Goal: Task Accomplishment & Management: Manage account settings

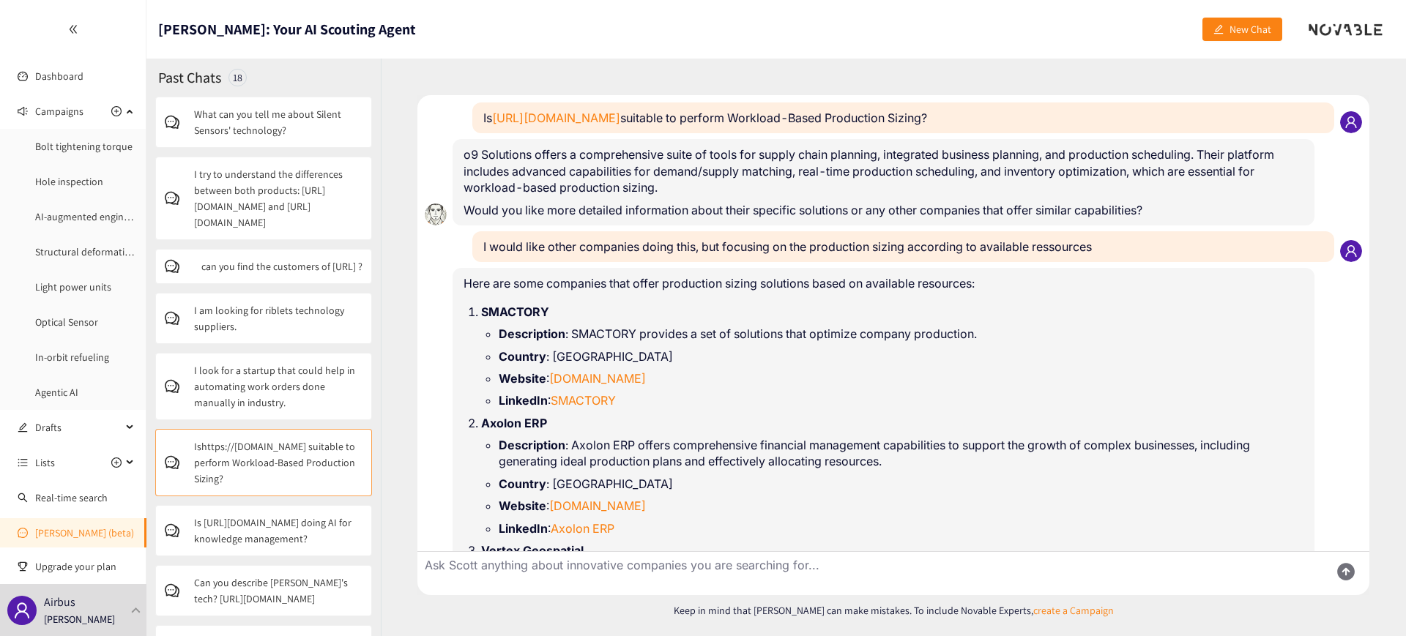
scroll to position [163, 0]
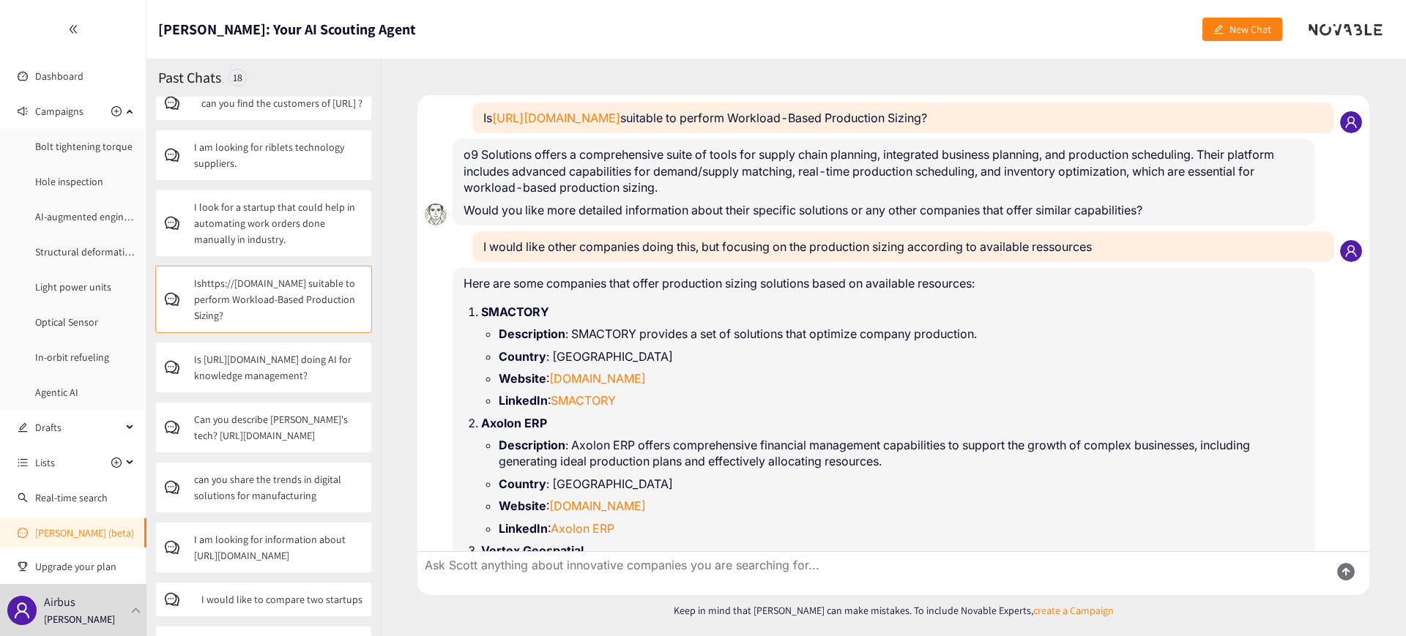
click at [70, 605] on p "Airbus" at bounding box center [59, 602] width 31 height 18
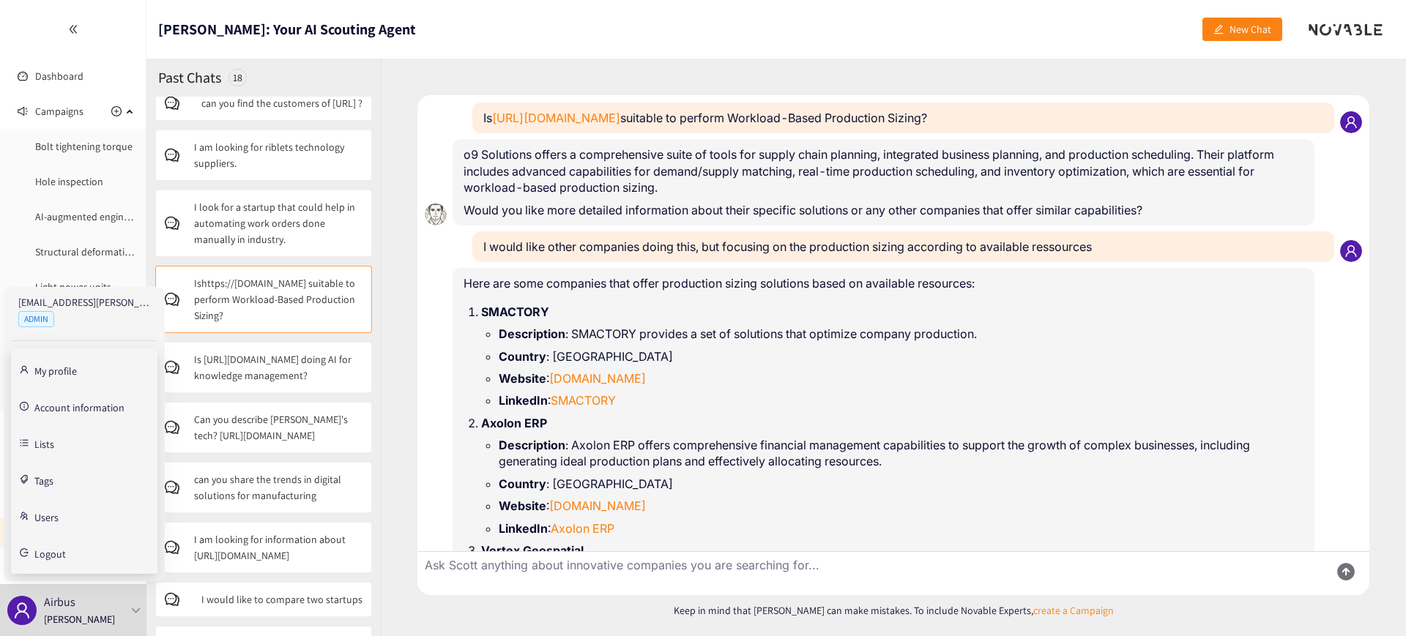
click at [48, 523] on link "Users" at bounding box center [46, 516] width 24 height 13
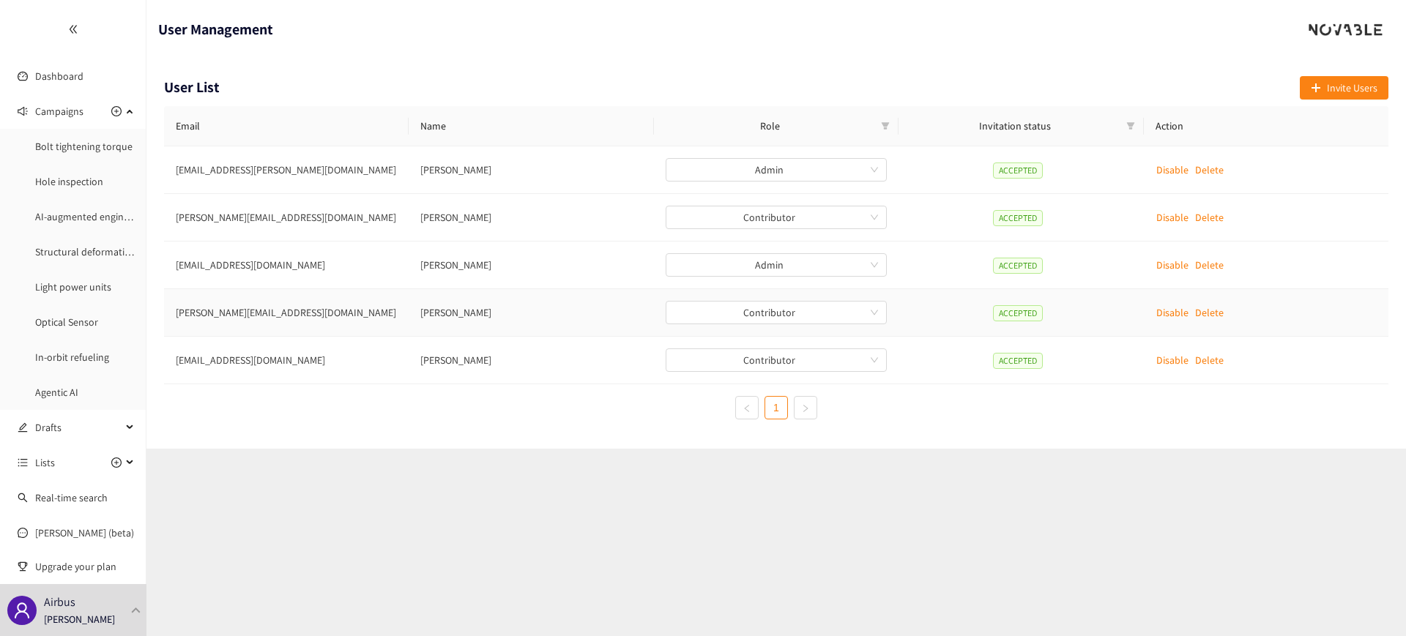
click at [1220, 311] on p "Delete" at bounding box center [1209, 313] width 29 height 16
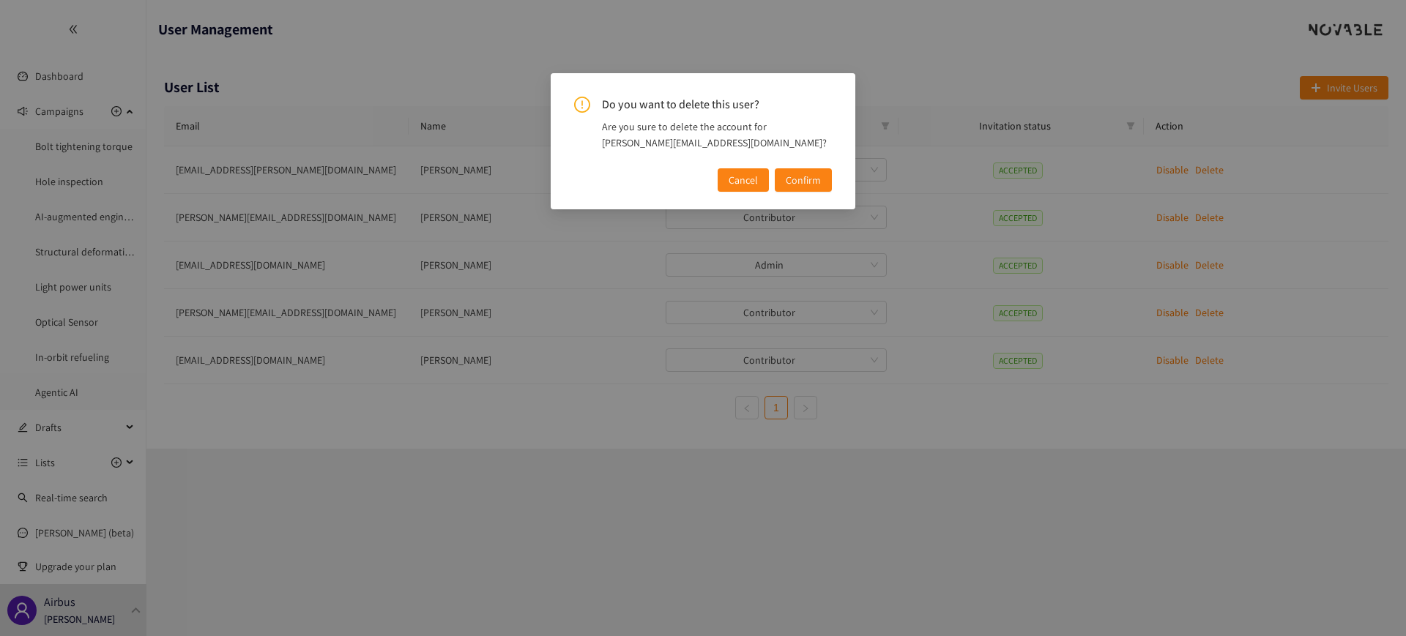
click at [795, 182] on span "Confirm" at bounding box center [803, 180] width 35 height 16
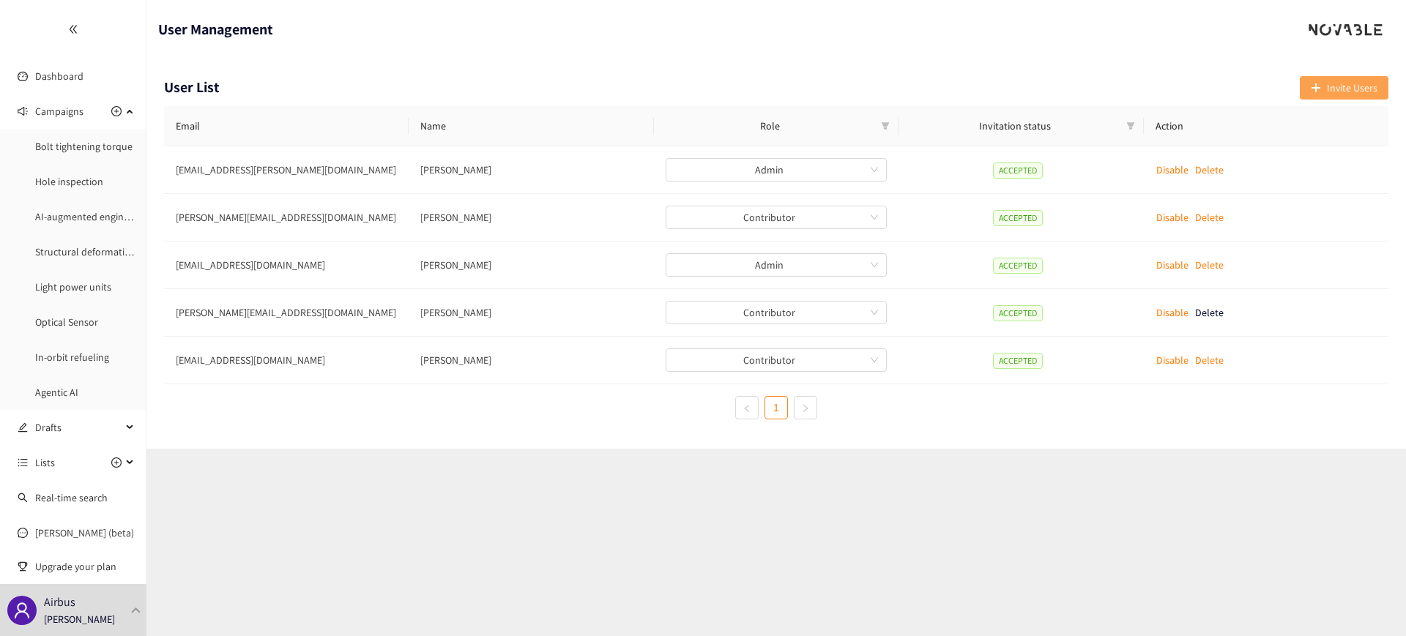
click at [1339, 91] on span "Invite Users" at bounding box center [1352, 88] width 51 height 16
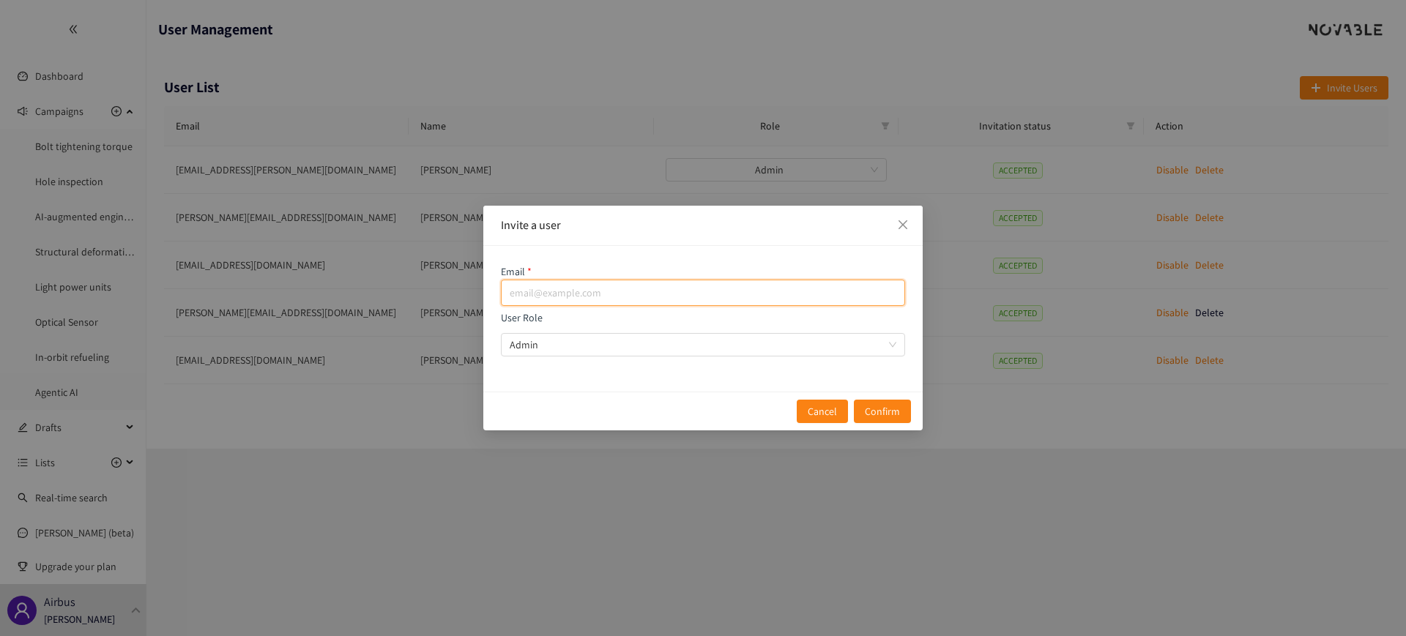
click at [611, 292] on input "email" at bounding box center [703, 293] width 404 height 26
click at [582, 344] on span "Admin" at bounding box center [703, 345] width 387 height 22
type input "[PERSON_NAME][DOMAIN_NAME][EMAIL_ADDRESS][DOMAIN_NAME]"
click at [582, 344] on input "User Role Admin" at bounding box center [698, 345] width 376 height 22
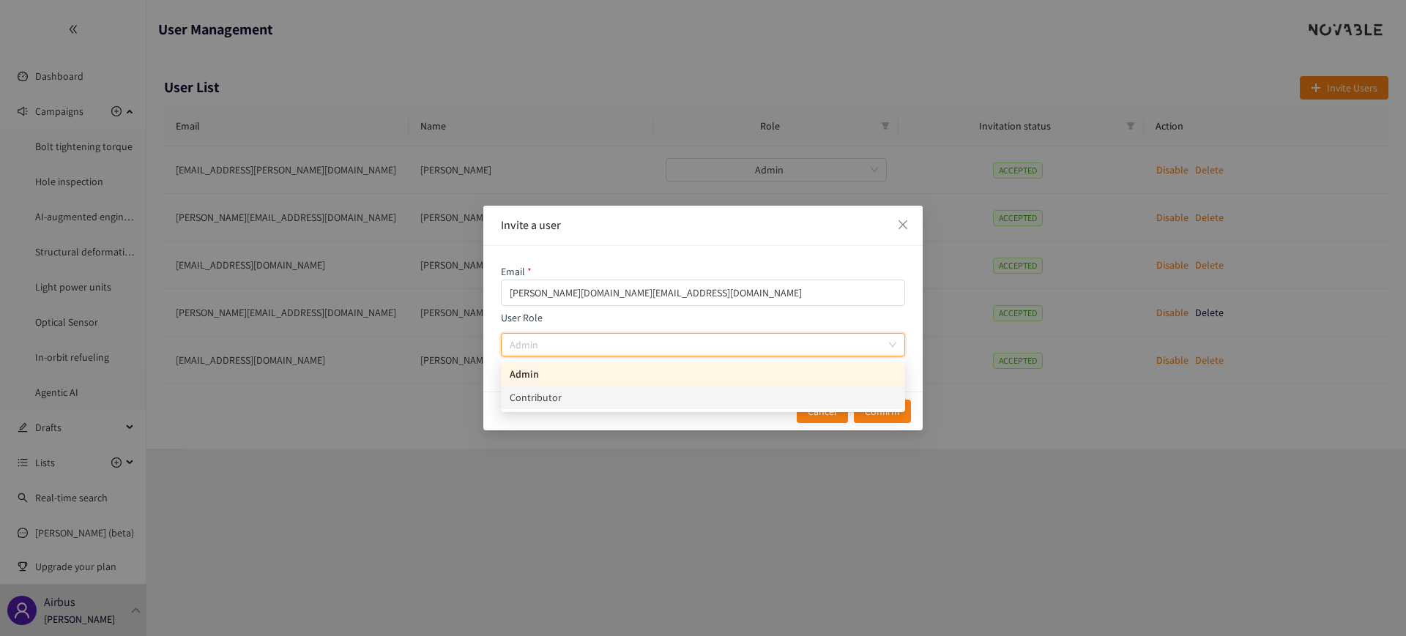
click at [572, 395] on div "Contributor" at bounding box center [703, 398] width 387 height 16
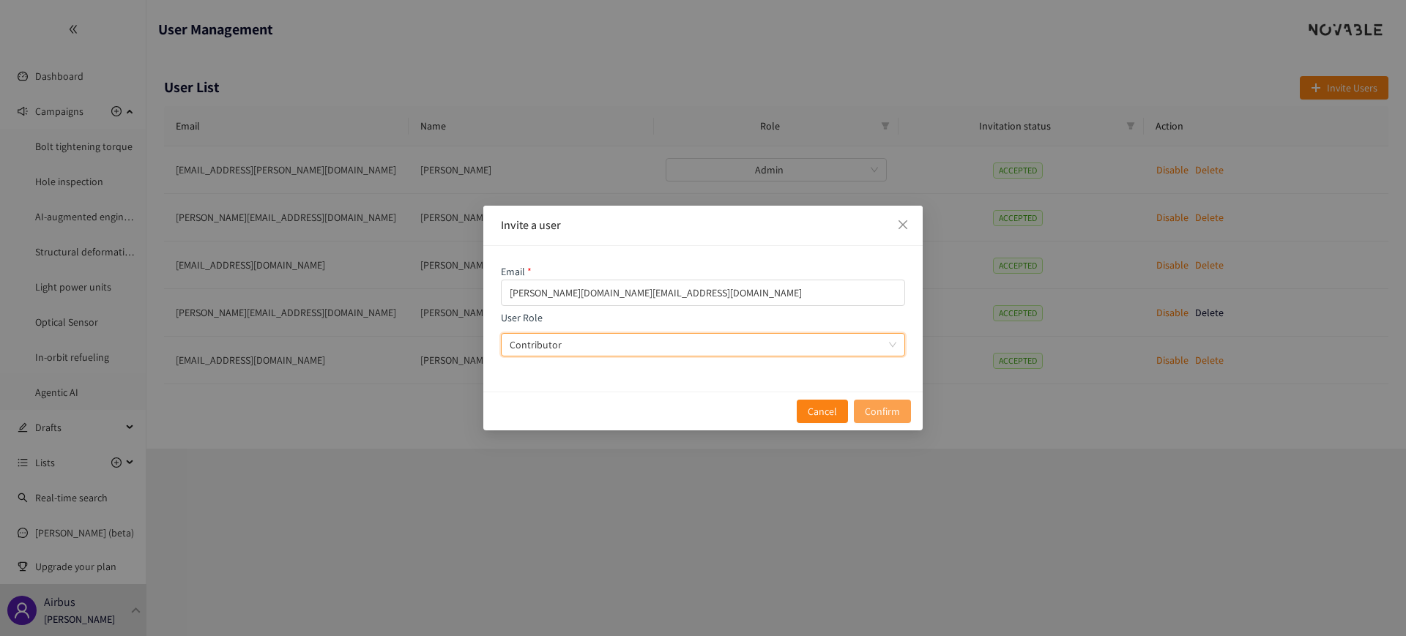
click at [893, 408] on span "Confirm" at bounding box center [882, 411] width 35 height 16
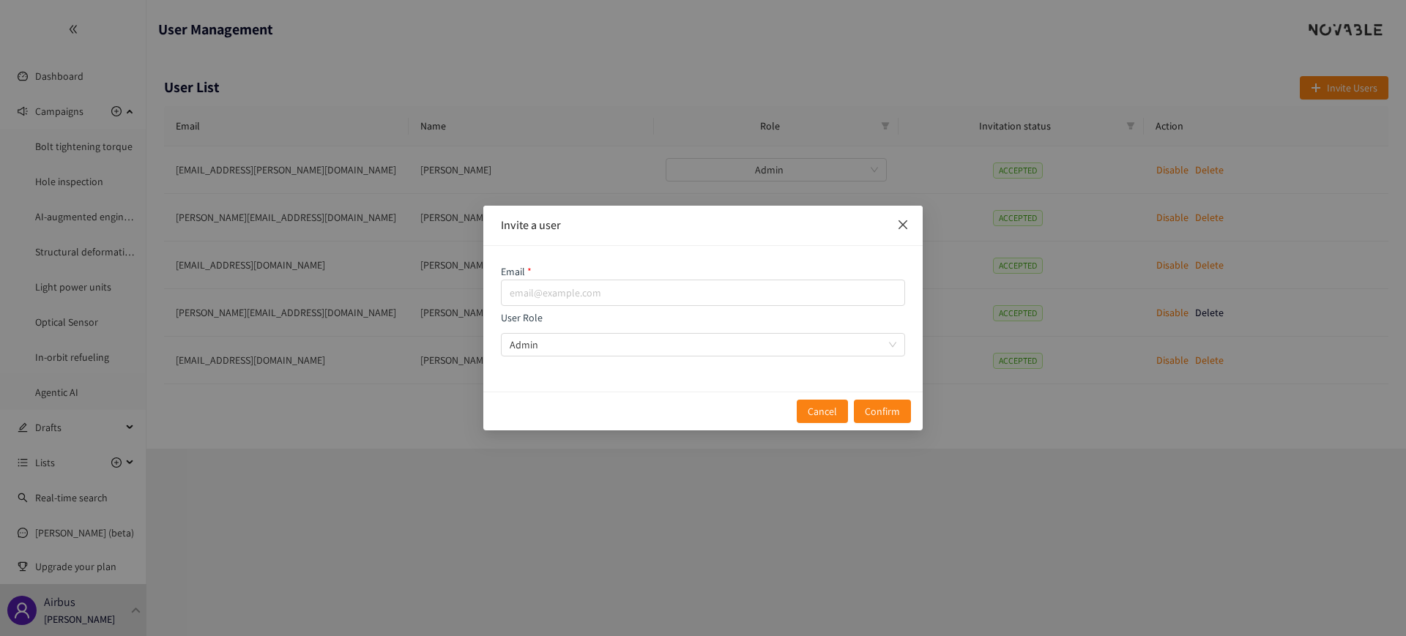
click at [911, 228] on span "Close" at bounding box center [903, 226] width 40 height 40
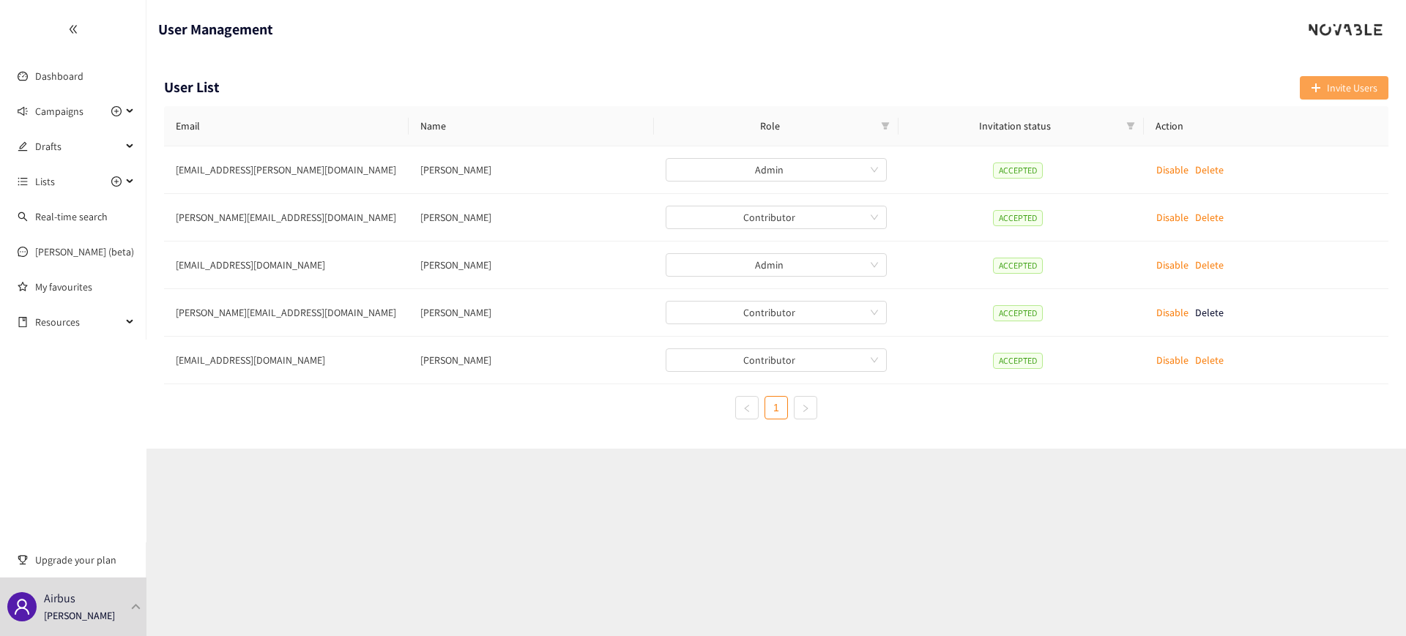
click at [1355, 80] on span "Invite Users" at bounding box center [1352, 88] width 51 height 16
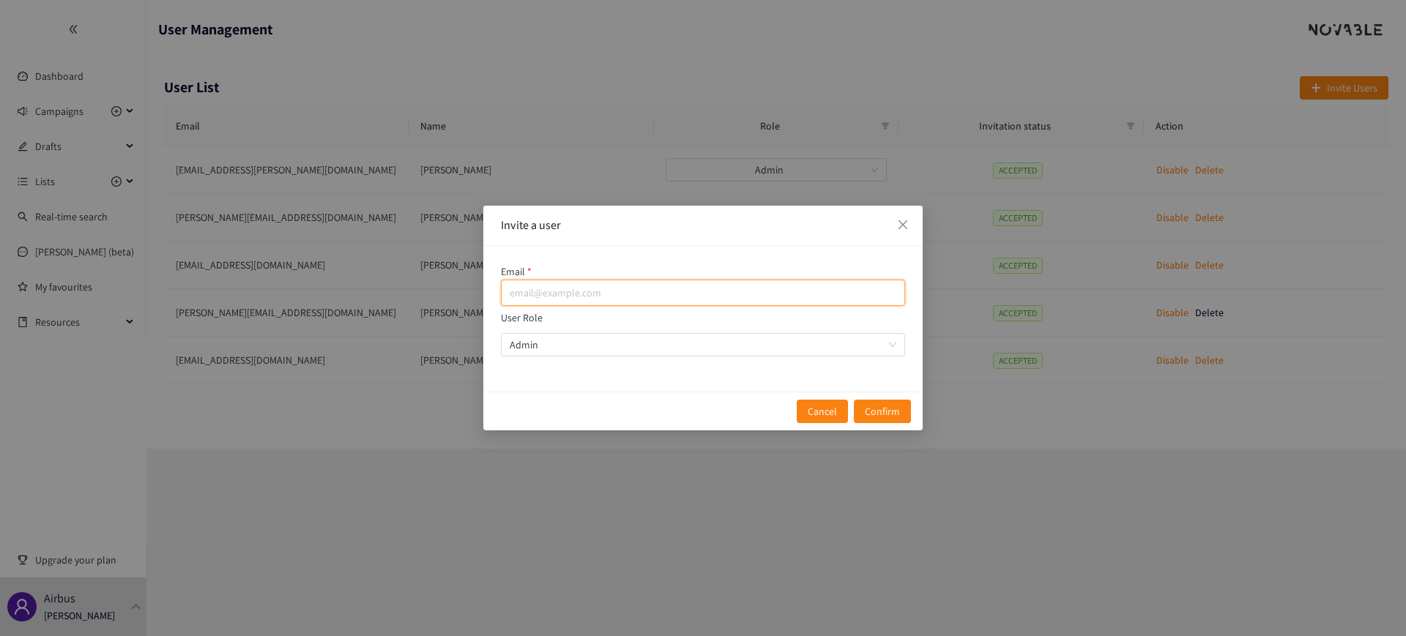
click at [737, 298] on input "email" at bounding box center [703, 293] width 404 height 26
click at [542, 295] on input "mowen/li@airbus.com" at bounding box center [703, 293] width 404 height 26
click at [543, 352] on span "Admin" at bounding box center [703, 345] width 387 height 22
type input "[PERSON_NAME][DOMAIN_NAME][EMAIL_ADDRESS][DOMAIN_NAME]"
click at [543, 352] on input "User Role Admin" at bounding box center [698, 345] width 376 height 22
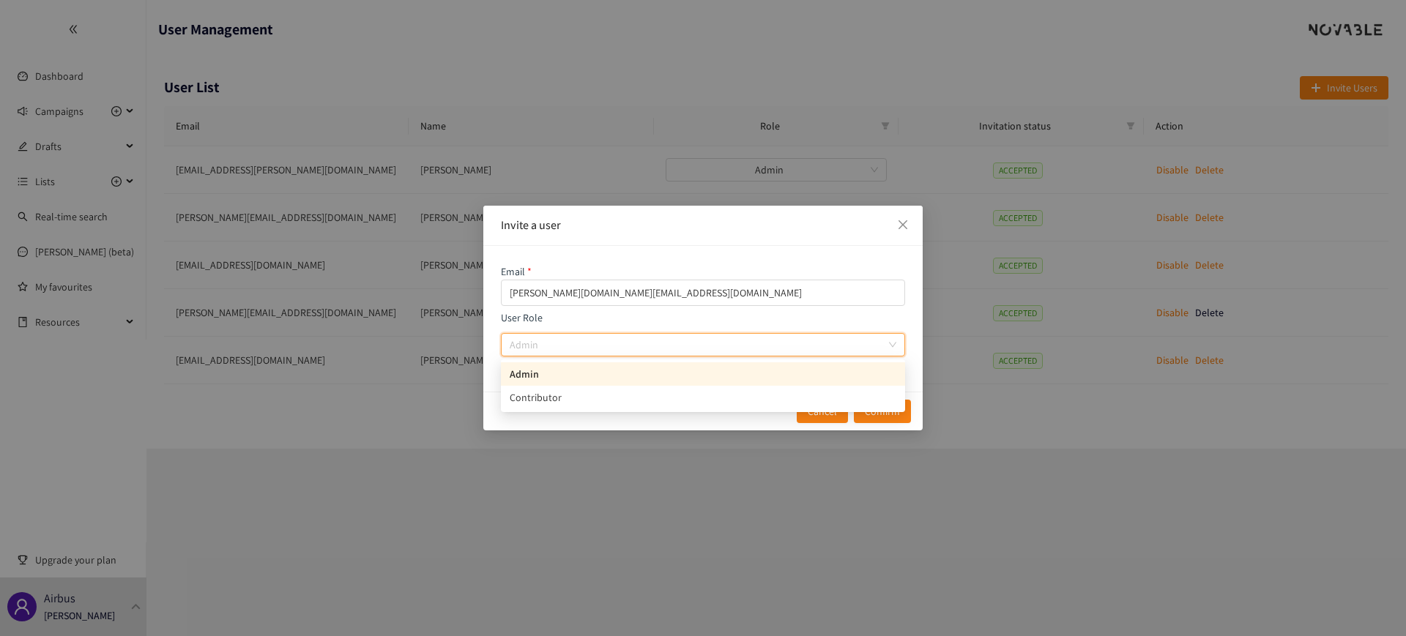
click at [543, 375] on div "Admin" at bounding box center [703, 374] width 387 height 16
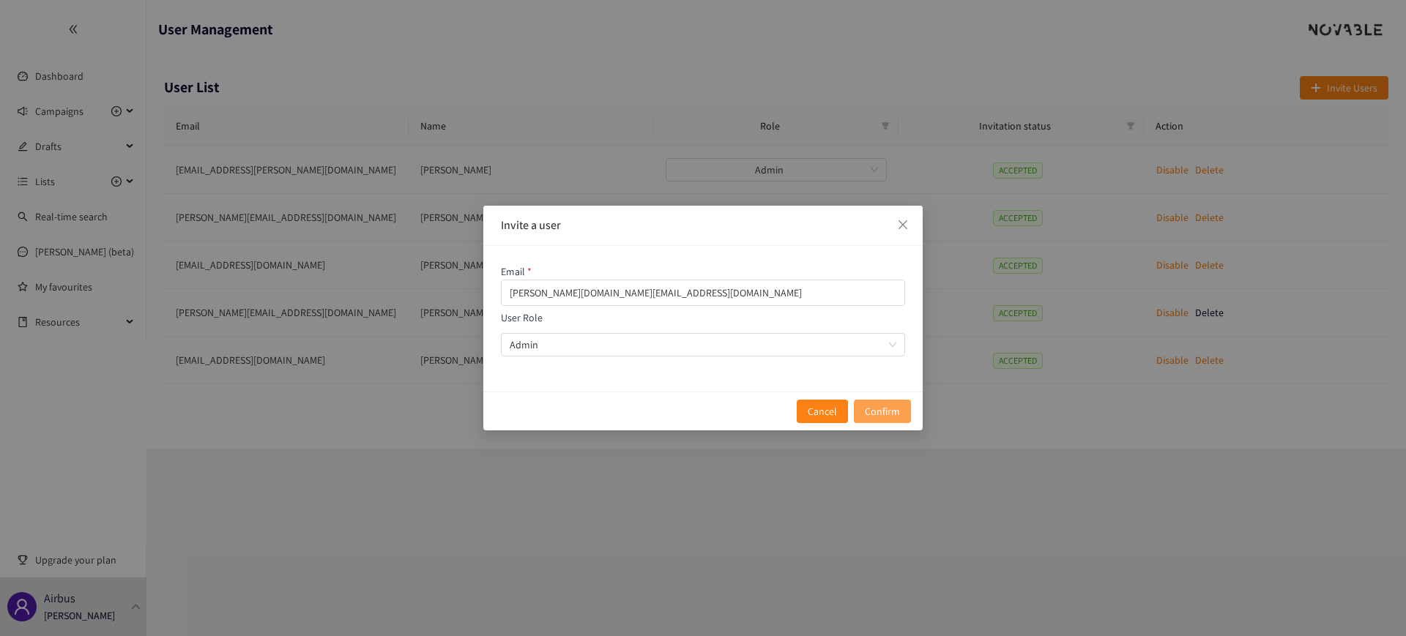
click at [875, 404] on span "Confirm" at bounding box center [882, 411] width 35 height 16
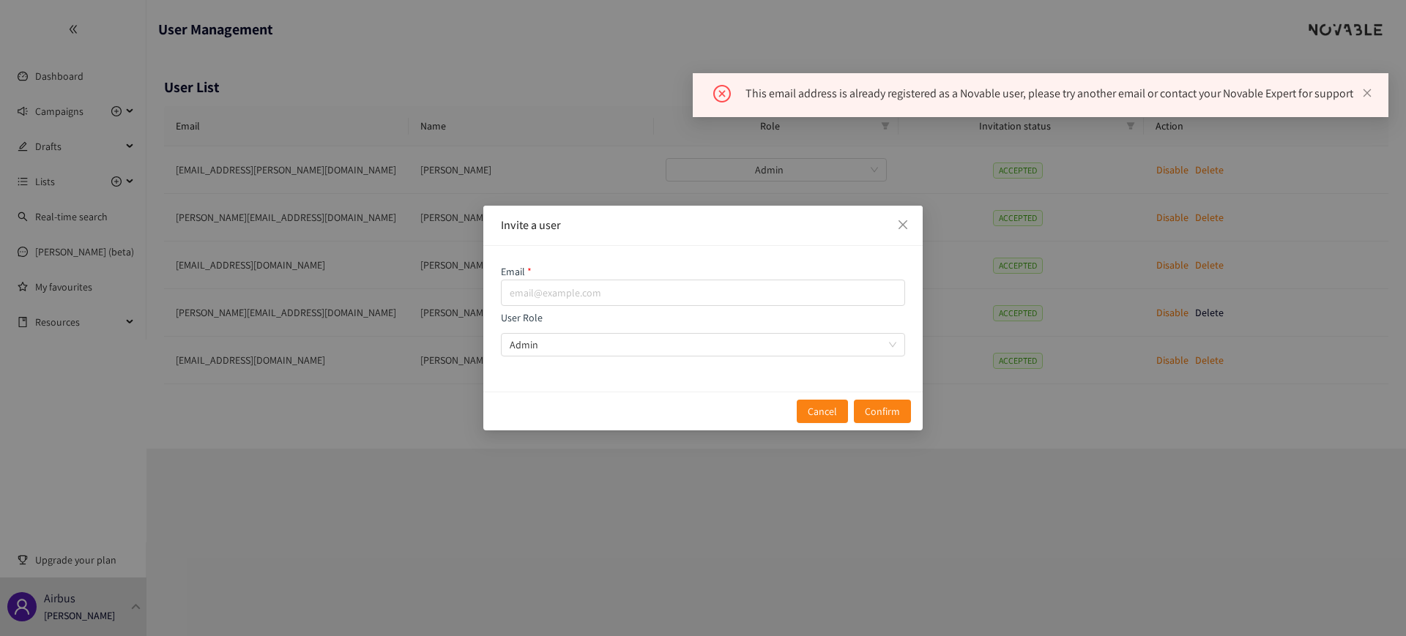
click at [991, 89] on div "This email address is already registered as a Novable user, please try another …" at bounding box center [1057, 94] width 625 height 18
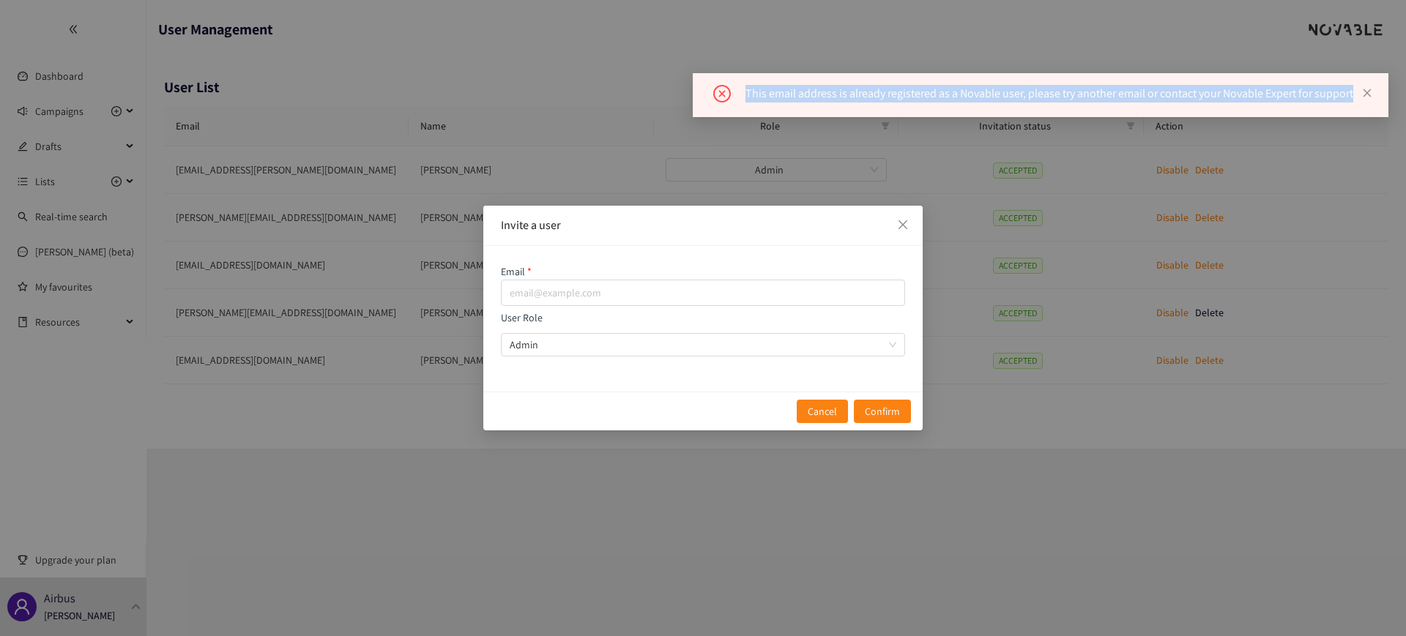
click at [991, 89] on div "This email address is already registered as a Novable user, please try another …" at bounding box center [1057, 94] width 625 height 18
copy div "This email address is already registered as a Novable user, please try another …"
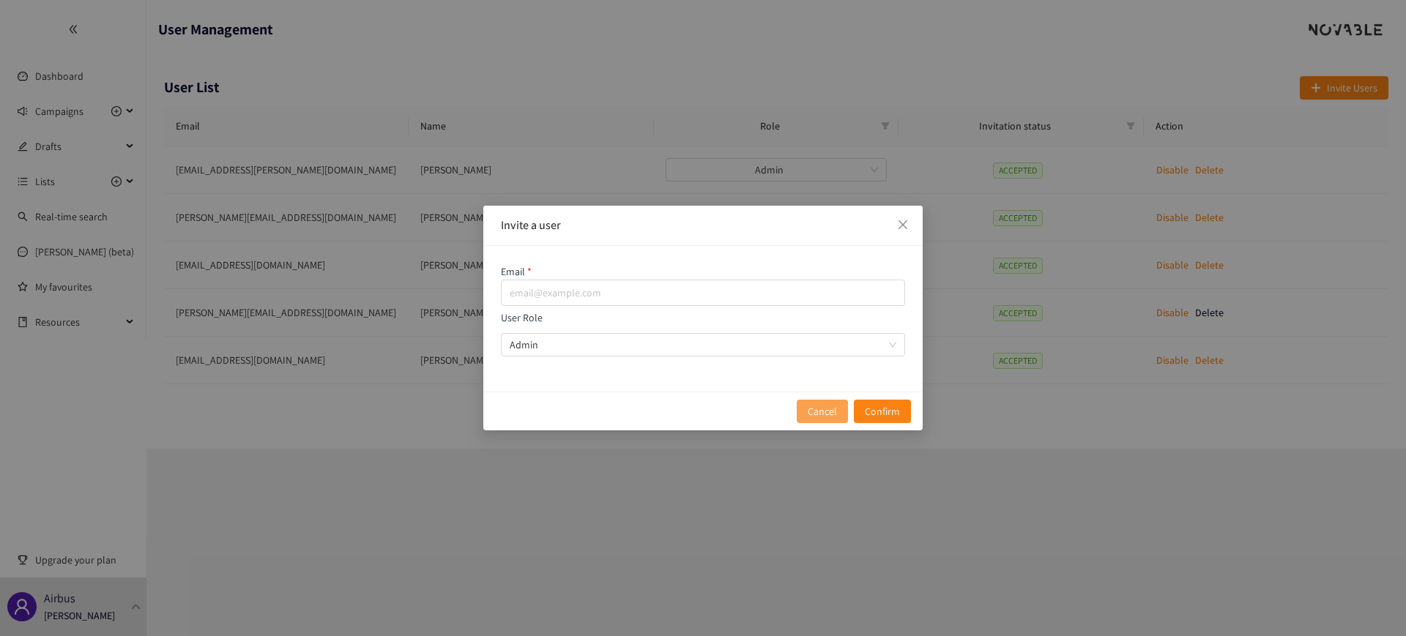
click at [841, 403] on button "Cancel" at bounding box center [822, 411] width 51 height 23
